Goal: Information Seeking & Learning: Learn about a topic

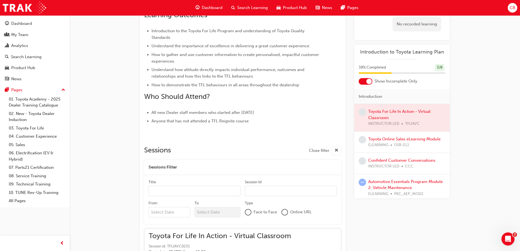
scroll to position [164, 0]
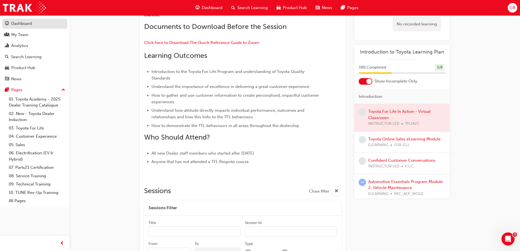
click at [25, 23] on div "Dashboard" at bounding box center [21, 23] width 21 height 6
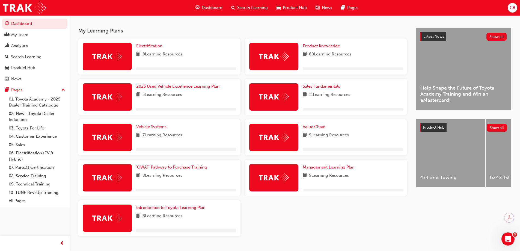
scroll to position [126, 0]
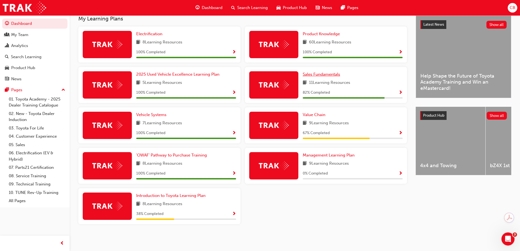
click at [328, 75] on span "Sales Fundamentals" at bounding box center [321, 74] width 37 height 5
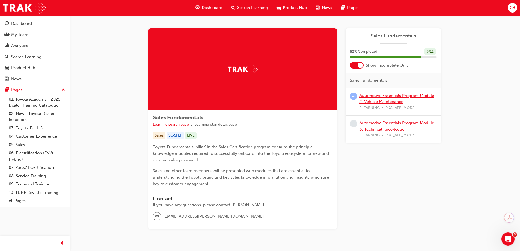
click at [393, 99] on link "Automotive Essentials Program Module 2: Vehicle Maintenance" at bounding box center [397, 98] width 75 height 11
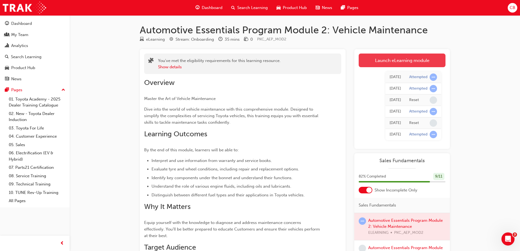
click at [395, 57] on link "Launch eLearning module" at bounding box center [402, 61] width 87 height 14
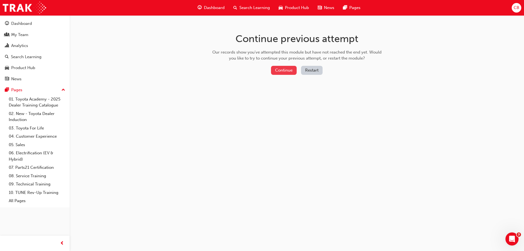
click at [286, 72] on button "Continue" at bounding box center [284, 70] width 26 height 9
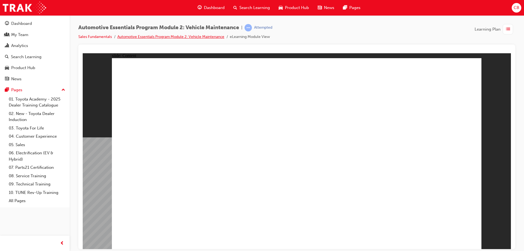
click at [198, 36] on link "Automotive Essentials Program Module 2: Vehicle Maintenance" at bounding box center [170, 36] width 107 height 5
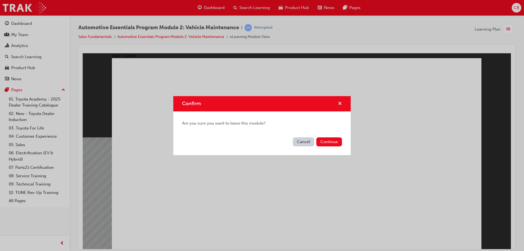
click at [340, 102] on span "cross-icon" at bounding box center [340, 104] width 4 height 5
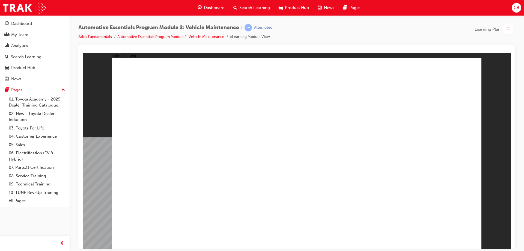
click at [12, 25] on div "Dashboard" at bounding box center [21, 23] width 21 height 6
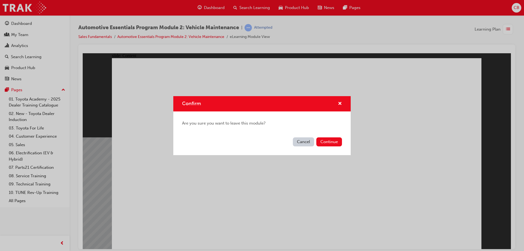
click at [301, 143] on button "Cancel" at bounding box center [303, 141] width 21 height 9
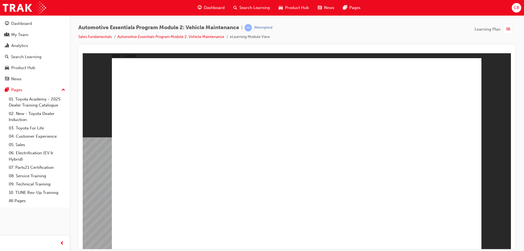
click at [205, 8] on span "Dashboard" at bounding box center [214, 8] width 21 height 6
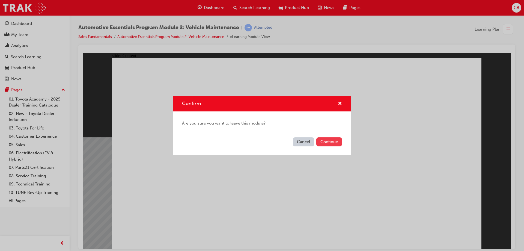
click at [319, 141] on button "Continue" at bounding box center [329, 141] width 26 height 9
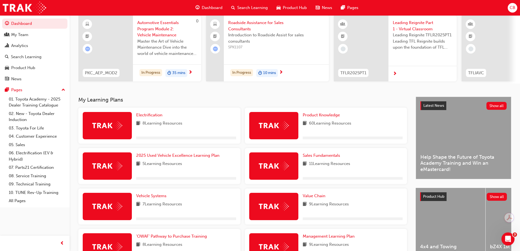
scroll to position [126, 0]
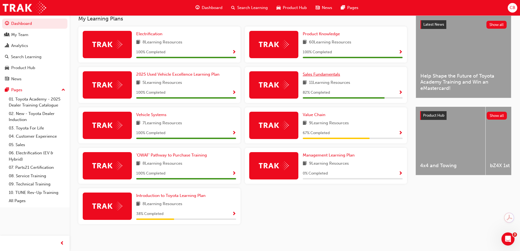
click at [324, 75] on span "Sales Fundamentals" at bounding box center [321, 74] width 37 height 5
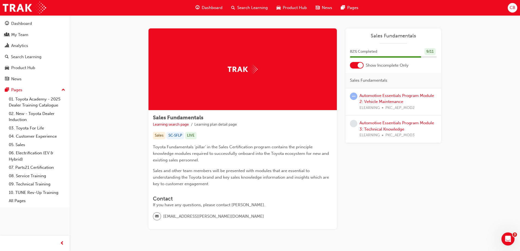
click at [398, 98] on div "Automotive Essentials Program Module 2: Vehicle Maintenance ELEARNING PKC_AEP_M…" at bounding box center [398, 102] width 77 height 19
click at [372, 96] on link "Automotive Essentials Program Module 2: Vehicle Maintenance" at bounding box center [397, 98] width 75 height 11
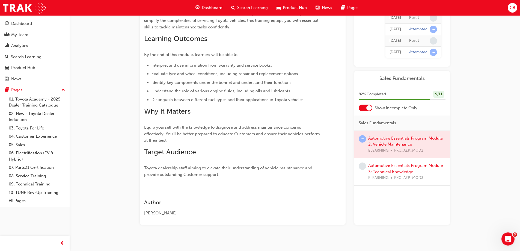
scroll to position [100, 0]
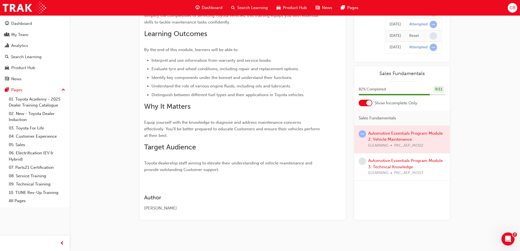
click at [381, 135] on div at bounding box center [402, 139] width 96 height 27
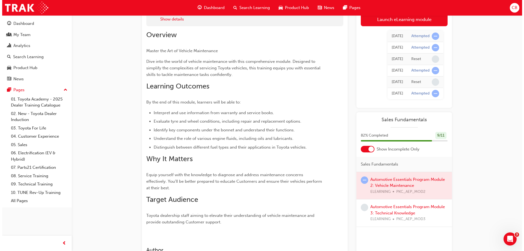
scroll to position [0, 0]
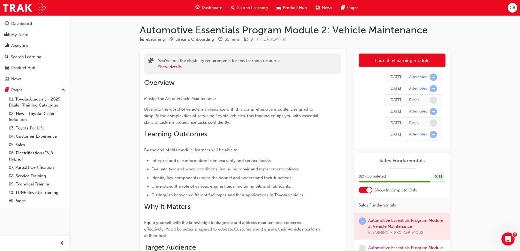
click at [402, 62] on link "Launch eLearning module" at bounding box center [402, 61] width 87 height 14
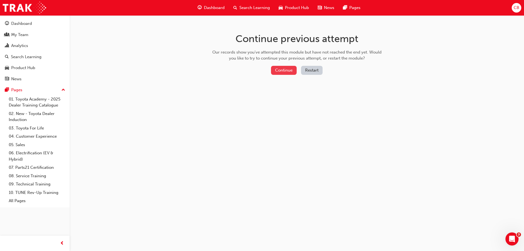
click at [291, 72] on button "Continue" at bounding box center [284, 70] width 26 height 9
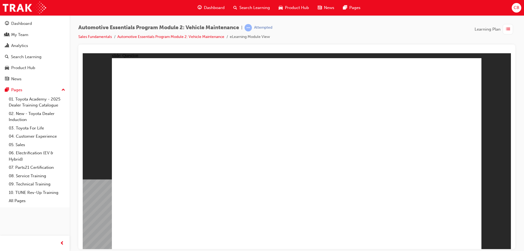
radio input "true"
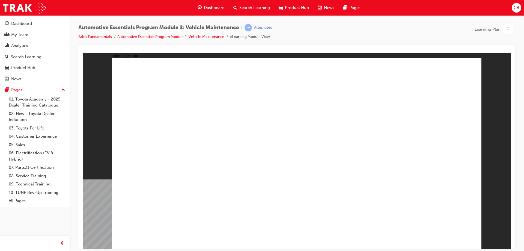
radio input "true"
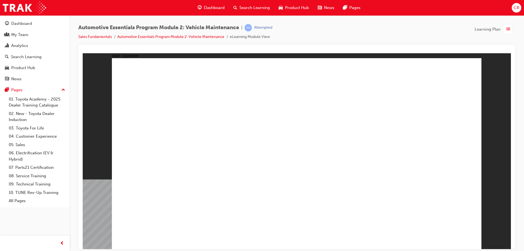
radio input "true"
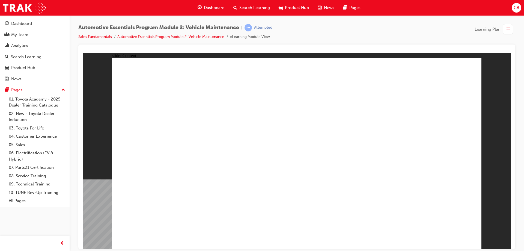
drag, startPoint x: 475, startPoint y: 62, endPoint x: 462, endPoint y: 80, distance: 22.2
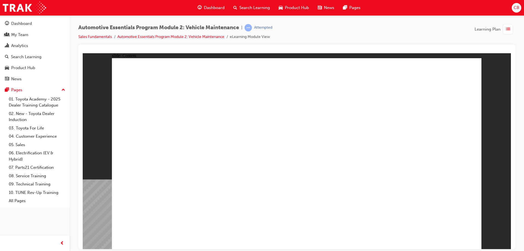
drag, startPoint x: 475, startPoint y: 72, endPoint x: 468, endPoint y: 72, distance: 6.6
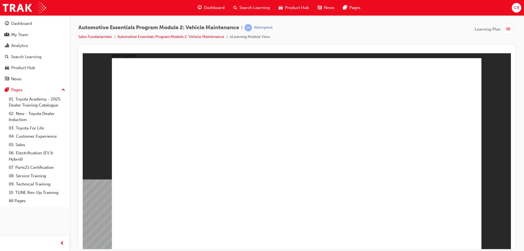
drag, startPoint x: 418, startPoint y: 170, endPoint x: 399, endPoint y: 190, distance: 26.8
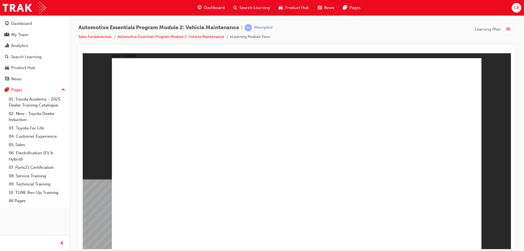
drag, startPoint x: 184, startPoint y: 122, endPoint x: 286, endPoint y: 130, distance: 103.0
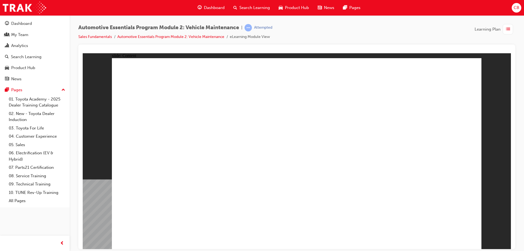
drag, startPoint x: 253, startPoint y: 103, endPoint x: 268, endPoint y: 97, distance: 16.2
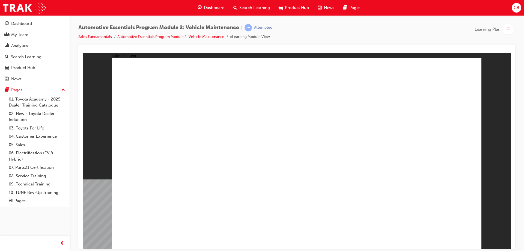
drag, startPoint x: 271, startPoint y: 196, endPoint x: 273, endPoint y: 200, distance: 4.4
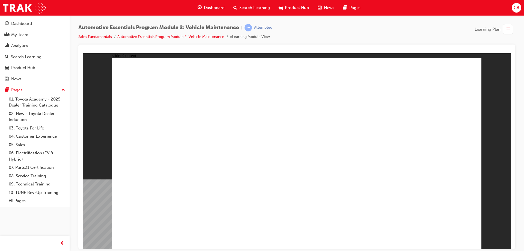
drag, startPoint x: 246, startPoint y: 182, endPoint x: 403, endPoint y: 112, distance: 172.1
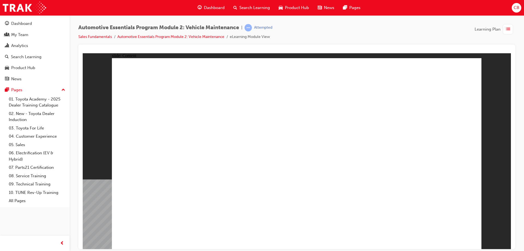
drag, startPoint x: 228, startPoint y: 148, endPoint x: 380, endPoint y: 121, distance: 154.7
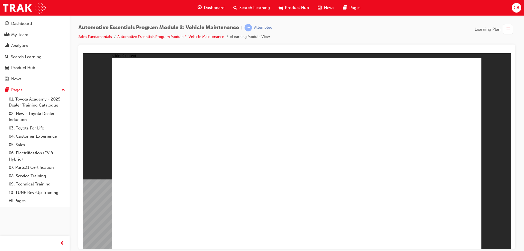
drag, startPoint x: 216, startPoint y: 160, endPoint x: 347, endPoint y: 147, distance: 131.7
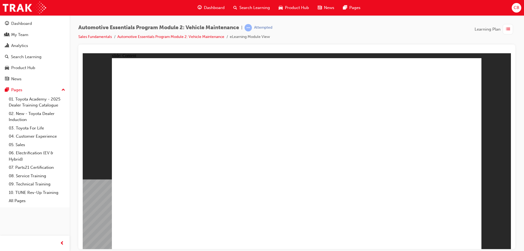
drag, startPoint x: 329, startPoint y: 168, endPoint x: 388, endPoint y: 161, distance: 59.4
drag, startPoint x: 421, startPoint y: 158, endPoint x: 505, endPoint y: 94, distance: 105.1
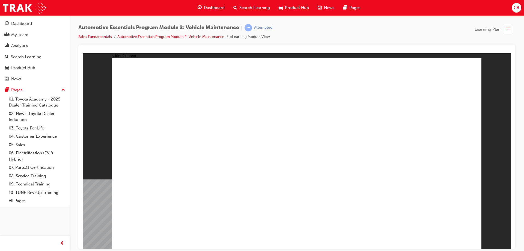
drag, startPoint x: 230, startPoint y: 163, endPoint x: 320, endPoint y: 133, distance: 94.7
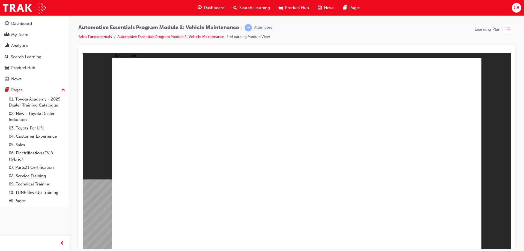
drag, startPoint x: 410, startPoint y: 199, endPoint x: 426, endPoint y: 213, distance: 21.5
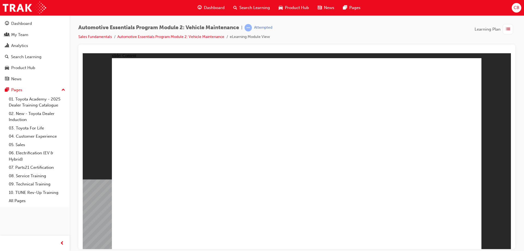
drag, startPoint x: 351, startPoint y: 202, endPoint x: 344, endPoint y: 203, distance: 7.4
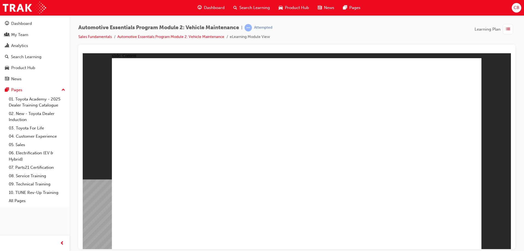
radio input "true"
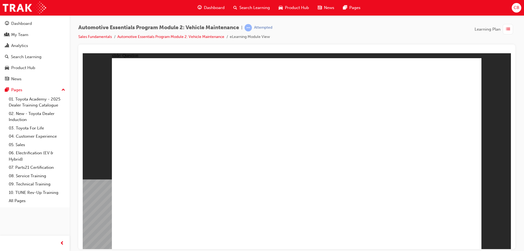
radio input "true"
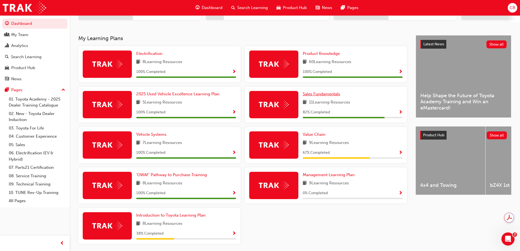
click at [325, 96] on span "Sales Fundamentals" at bounding box center [321, 93] width 37 height 5
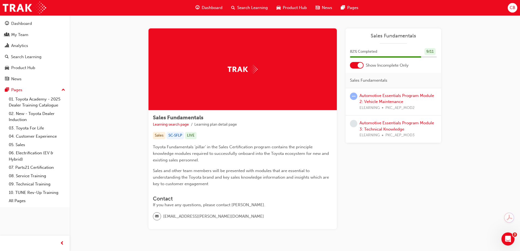
click at [394, 99] on div "Automotive Essentials Program Module 2: Vehicle Maintenance ELEARNING PKC_AEP_M…" at bounding box center [398, 102] width 77 height 19
click at [394, 97] on link "Automotive Essentials Program Module 2: Vehicle Maintenance" at bounding box center [397, 98] width 75 height 11
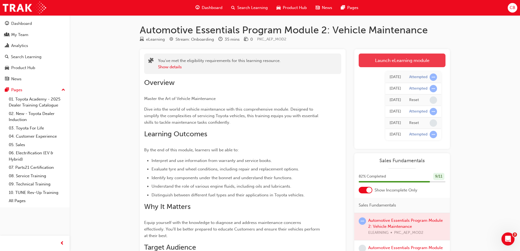
click at [402, 61] on link "Launch eLearning module" at bounding box center [402, 61] width 87 height 14
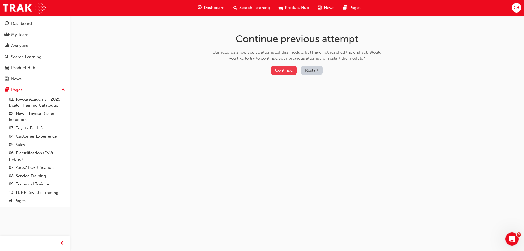
click at [289, 72] on button "Continue" at bounding box center [284, 70] width 26 height 9
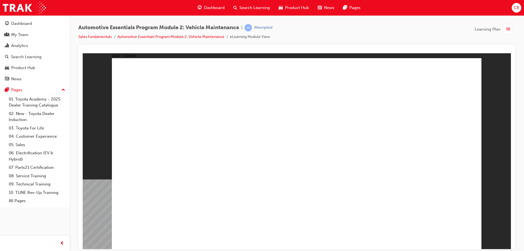
drag, startPoint x: 193, startPoint y: 130, endPoint x: 196, endPoint y: 133, distance: 4.3
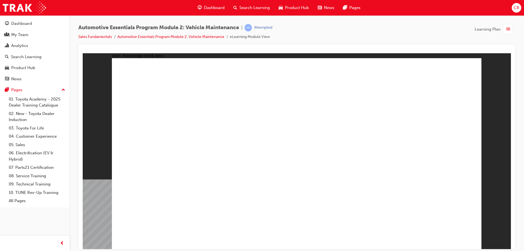
radio input "true"
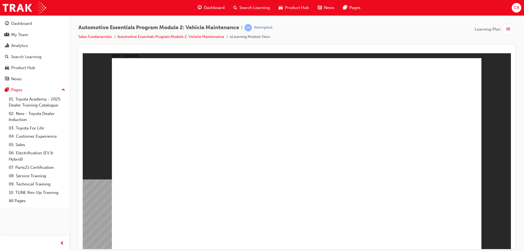
radio input "true"
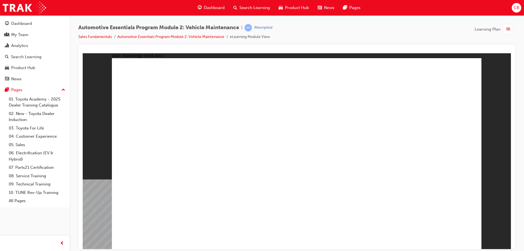
radio input "true"
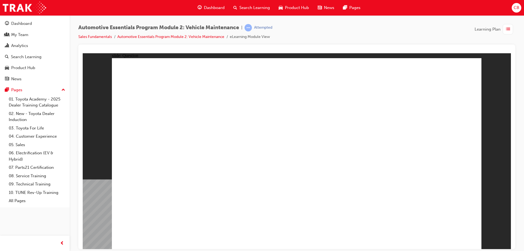
radio input "true"
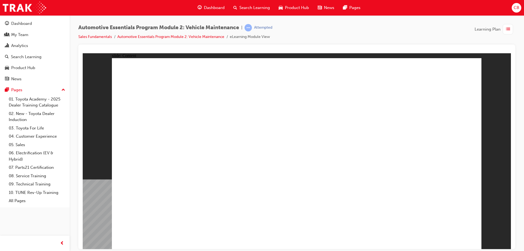
radio input "true"
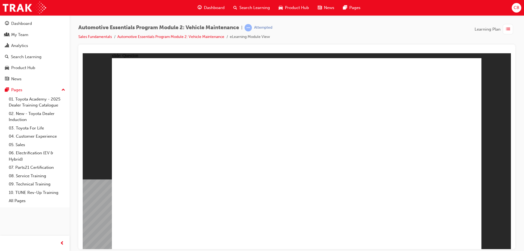
radio input "true"
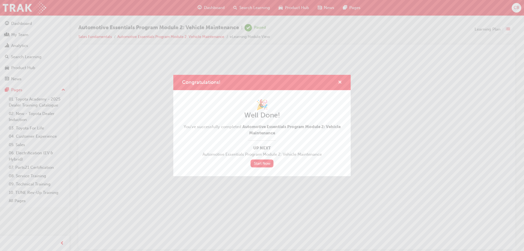
click at [340, 83] on span "cross-icon" at bounding box center [340, 82] width 4 height 5
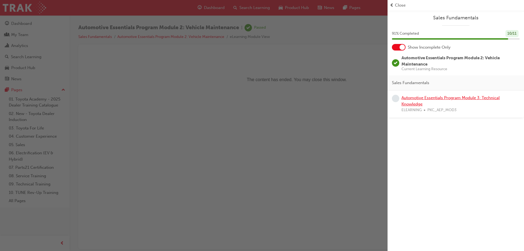
click at [408, 98] on link "Automotive Essentials Program Module 3: Technical Knowledge" at bounding box center [451, 100] width 98 height 11
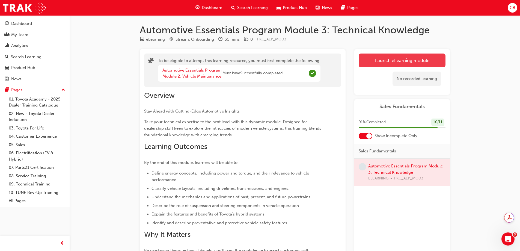
click at [403, 59] on button "Launch eLearning module" at bounding box center [402, 61] width 87 height 14
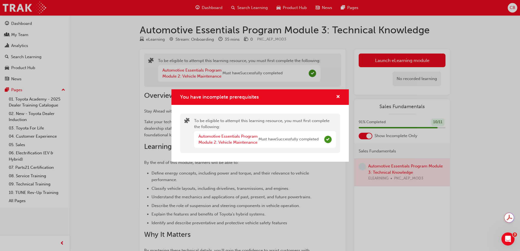
click at [238, 139] on div "Automotive Essentials Program Module 2: Vehicle Maintenance" at bounding box center [229, 139] width 60 height 12
click at [231, 138] on link "Automotive Essentials Program Module 2: Vehicle Maintenance" at bounding box center [228, 139] width 59 height 11
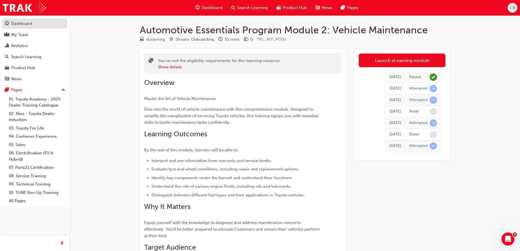
click at [23, 23] on div "Dashboard" at bounding box center [21, 23] width 21 height 6
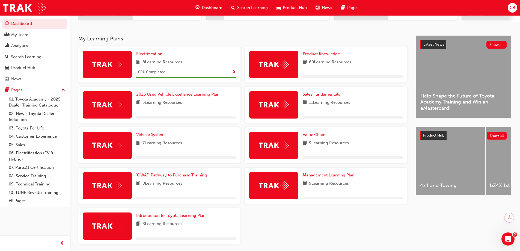
scroll to position [126, 0]
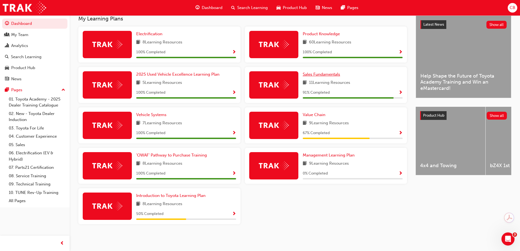
click at [332, 75] on span "Sales Fundamentals" at bounding box center [321, 74] width 37 height 5
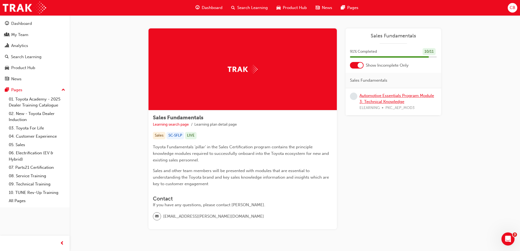
click at [381, 97] on link "Automotive Essentials Program Module 3: Technical Knowledge" at bounding box center [397, 98] width 75 height 11
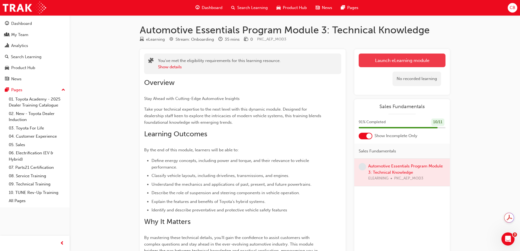
click at [395, 60] on button "Launch eLearning module" at bounding box center [402, 61] width 87 height 14
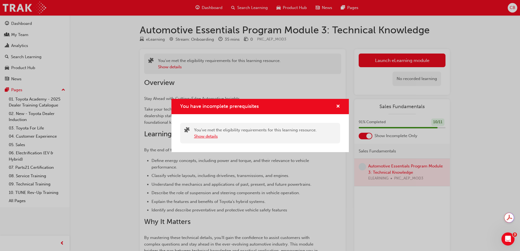
click at [209, 136] on button "Show details" at bounding box center [206, 136] width 24 height 6
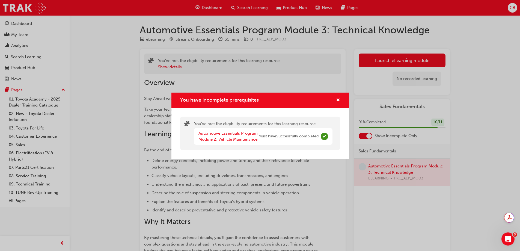
click at [209, 136] on div "Automotive Essentials Program Module 2: Vehicle Maintenance" at bounding box center [229, 136] width 60 height 12
click at [339, 100] on span "cross-icon" at bounding box center [338, 100] width 4 height 5
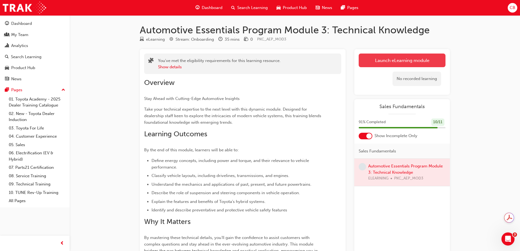
click at [410, 63] on button "Launch eLearning module" at bounding box center [402, 61] width 87 height 14
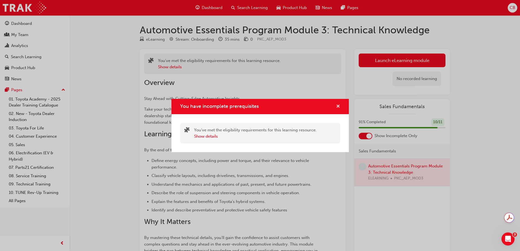
click at [337, 106] on span "cross-icon" at bounding box center [338, 106] width 4 height 5
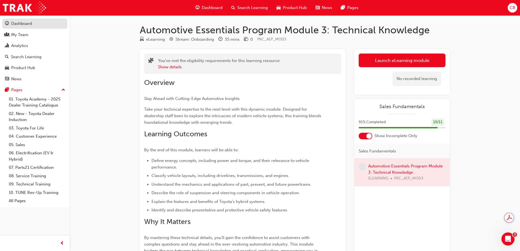
click at [22, 23] on div "Dashboard" at bounding box center [21, 23] width 21 height 6
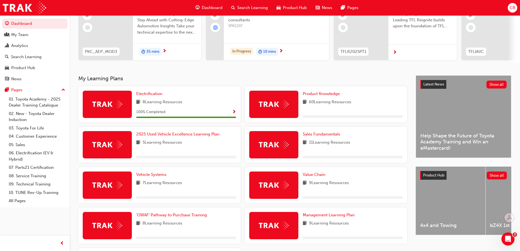
scroll to position [109, 0]
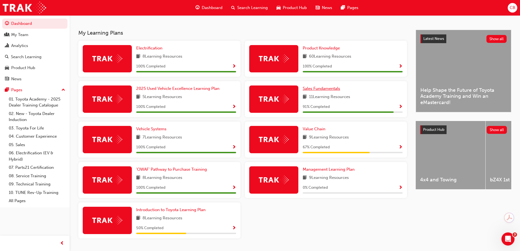
click at [306, 90] on span "Sales Fundamentals" at bounding box center [321, 88] width 37 height 5
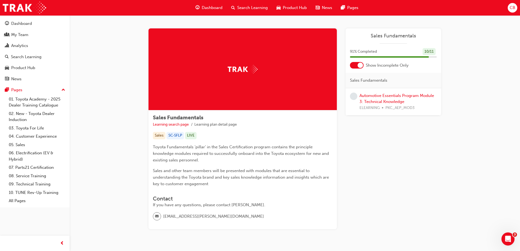
click at [373, 99] on div "Automotive Essentials Program Module 3: Technical Knowledge ELEARNING PKC_AEP_M…" at bounding box center [398, 102] width 77 height 19
click at [373, 96] on link "Automotive Essentials Program Module 3: Technical Knowledge" at bounding box center [397, 98] width 75 height 11
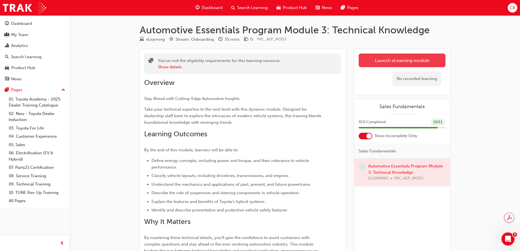
click at [395, 61] on link "Launch eLearning module" at bounding box center [402, 61] width 87 height 14
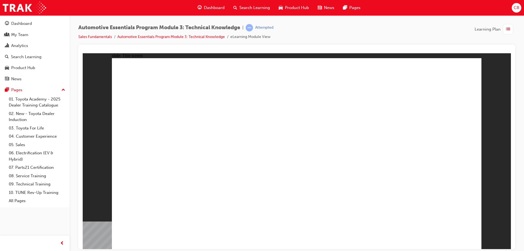
drag, startPoint x: 334, startPoint y: 80, endPoint x: 371, endPoint y: 78, distance: 36.1
drag, startPoint x: 466, startPoint y: 73, endPoint x: 438, endPoint y: 161, distance: 92.8
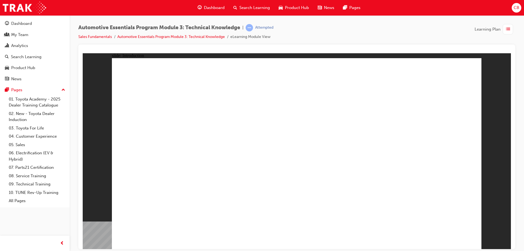
drag, startPoint x: 417, startPoint y: 80, endPoint x: 419, endPoint y: 115, distance: 35.6
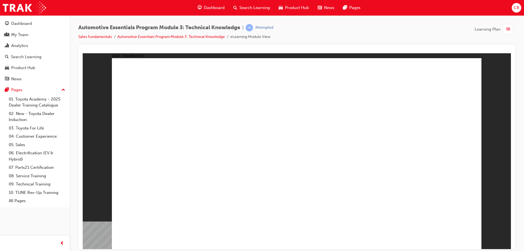
drag, startPoint x: 440, startPoint y: 230, endPoint x: 443, endPoint y: 232, distance: 4.3
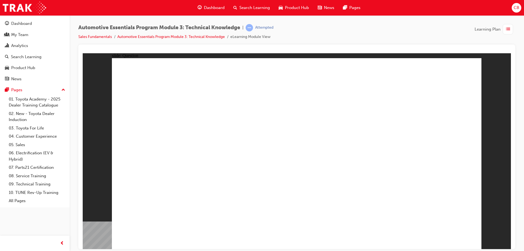
radio input "true"
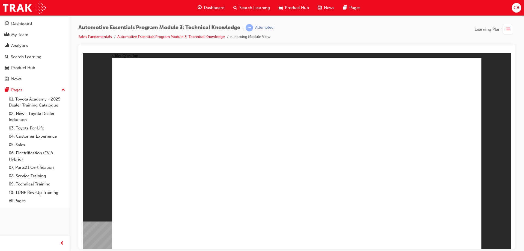
radio input "true"
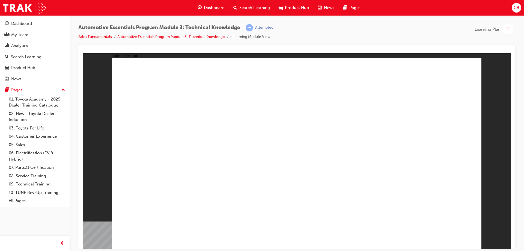
radio input "true"
drag, startPoint x: 278, startPoint y: 186, endPoint x: 281, endPoint y: 187, distance: 2.8
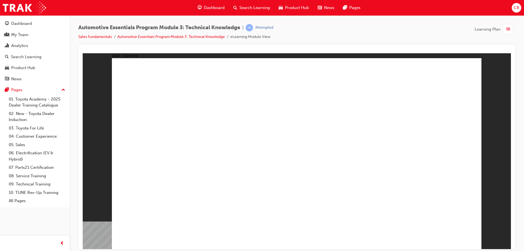
radio input "true"
drag, startPoint x: 314, startPoint y: 192, endPoint x: 311, endPoint y: 187, distance: 5.3
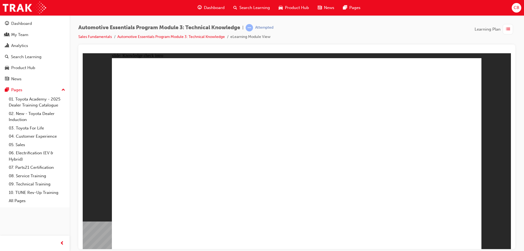
radio input "true"
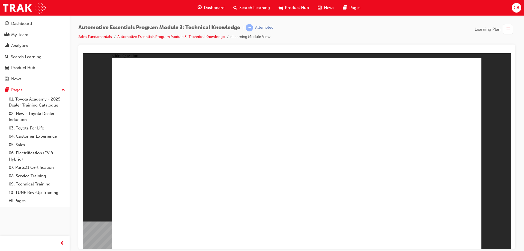
radio input "true"
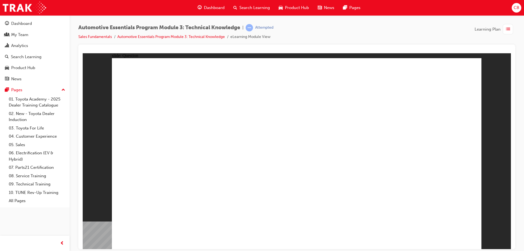
radio input "true"
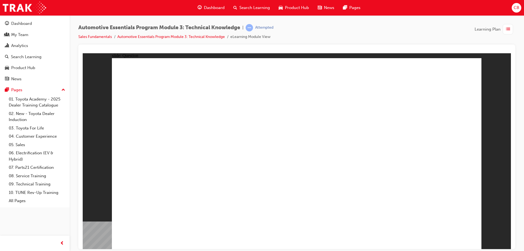
radio input "true"
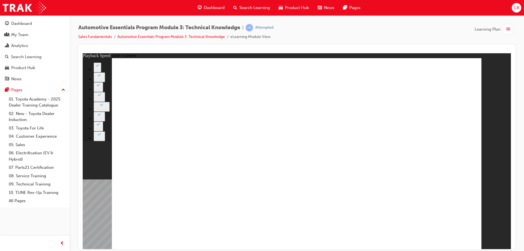
type input "227"
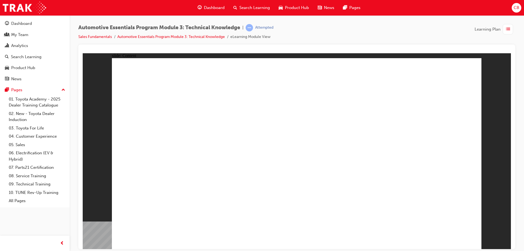
drag, startPoint x: 454, startPoint y: 64, endPoint x: 453, endPoint y: 71, distance: 7.5
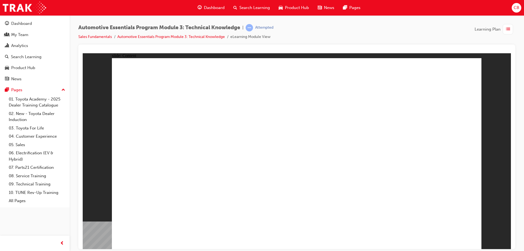
drag, startPoint x: 355, startPoint y: 84, endPoint x: 348, endPoint y: 84, distance: 6.8
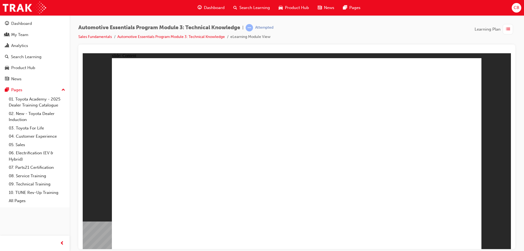
drag, startPoint x: 336, startPoint y: 139, endPoint x: 347, endPoint y: 122, distance: 19.9
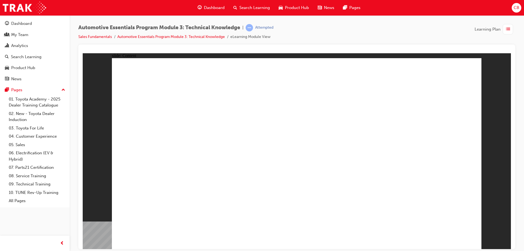
drag, startPoint x: 274, startPoint y: 203, endPoint x: 252, endPoint y: 206, distance: 22.5
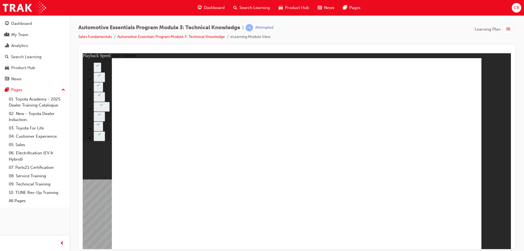
type input "20"
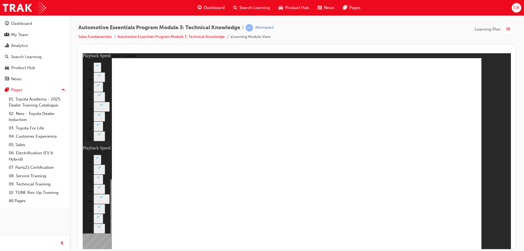
type input "3"
drag, startPoint x: 442, startPoint y: 231, endPoint x: 444, endPoint y: 235, distance: 4.6
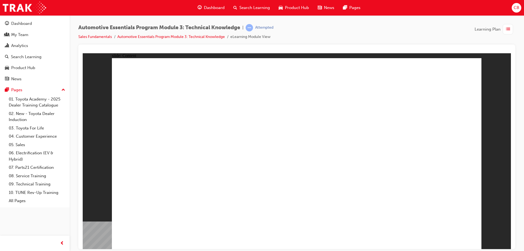
drag, startPoint x: 223, startPoint y: 211, endPoint x: 215, endPoint y: 210, distance: 8.0
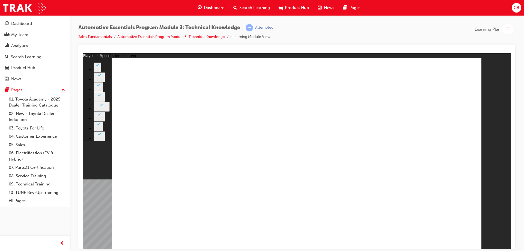
type input "18"
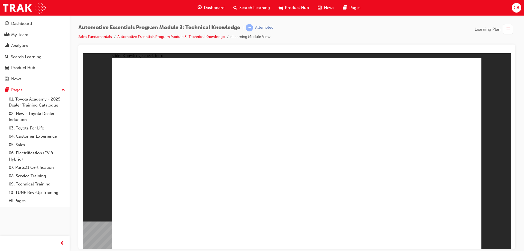
radio input "true"
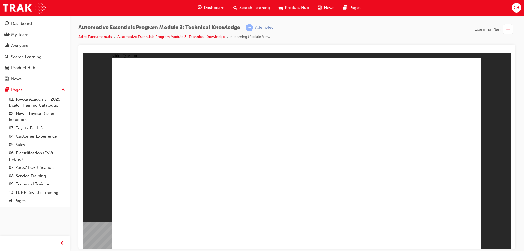
radio input "true"
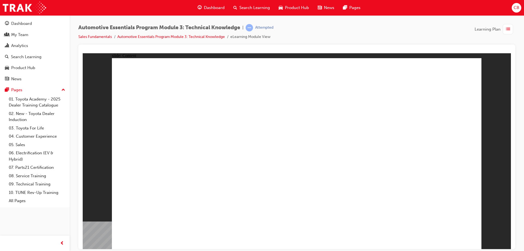
drag, startPoint x: 329, startPoint y: 235, endPoint x: 324, endPoint y: 231, distance: 6.0
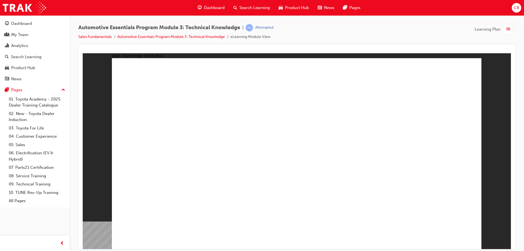
radio input "true"
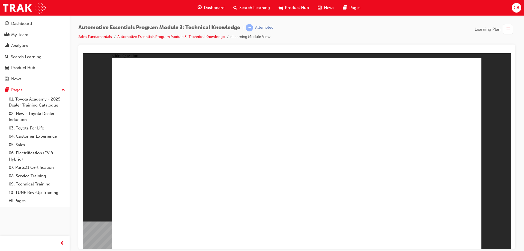
radio input "true"
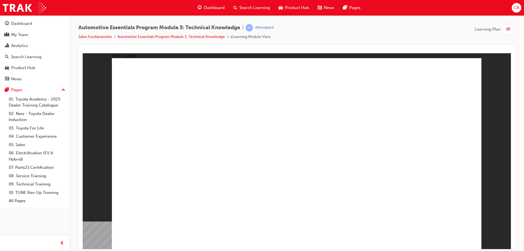
drag, startPoint x: 244, startPoint y: 167, endPoint x: 316, endPoint y: 142, distance: 76.8
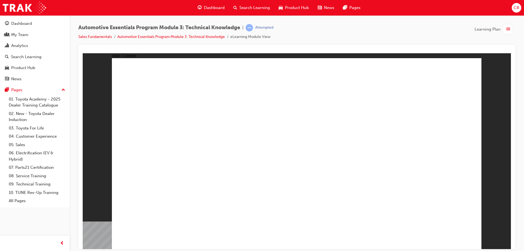
radio input "true"
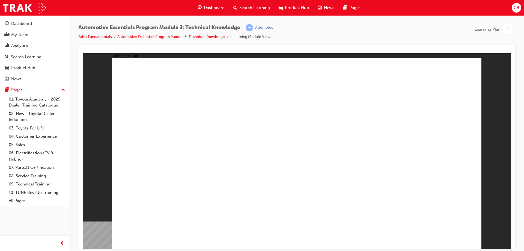
radio input "true"
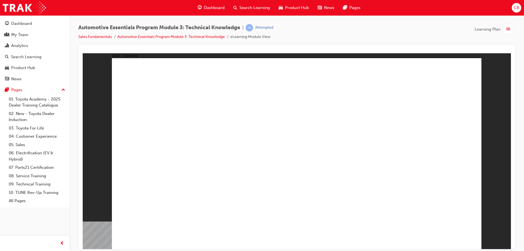
drag, startPoint x: 287, startPoint y: 184, endPoint x: 289, endPoint y: 187, distance: 3.2
radio input "true"
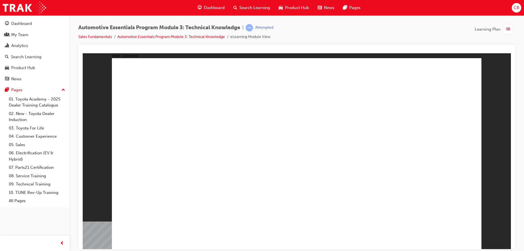
radio input "true"
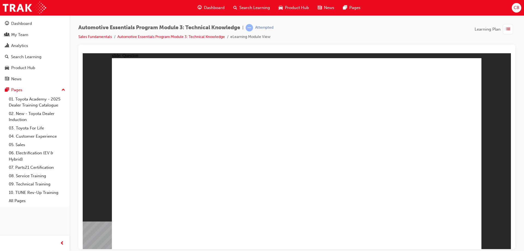
radio input "true"
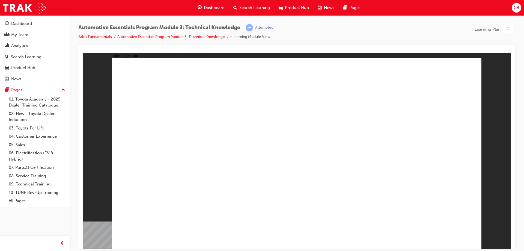
radio input "true"
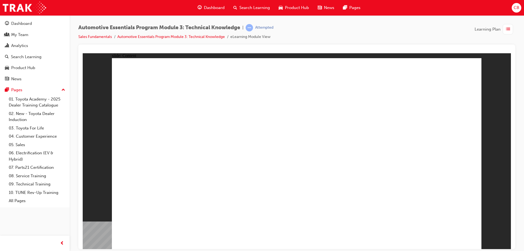
drag, startPoint x: 197, startPoint y: 170, endPoint x: 278, endPoint y: 158, distance: 81.5
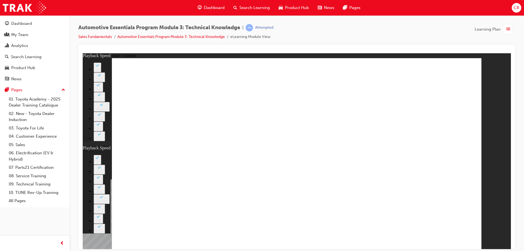
type input "8"
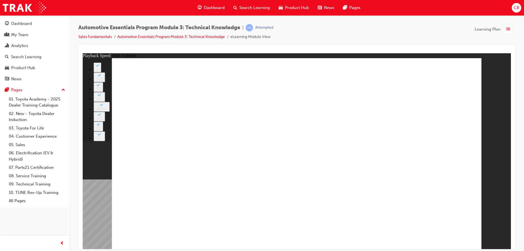
type input "7"
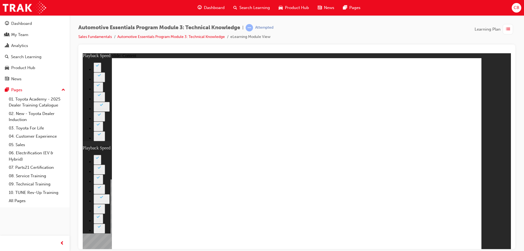
type input "105"
